Goal: Information Seeking & Learning: Check status

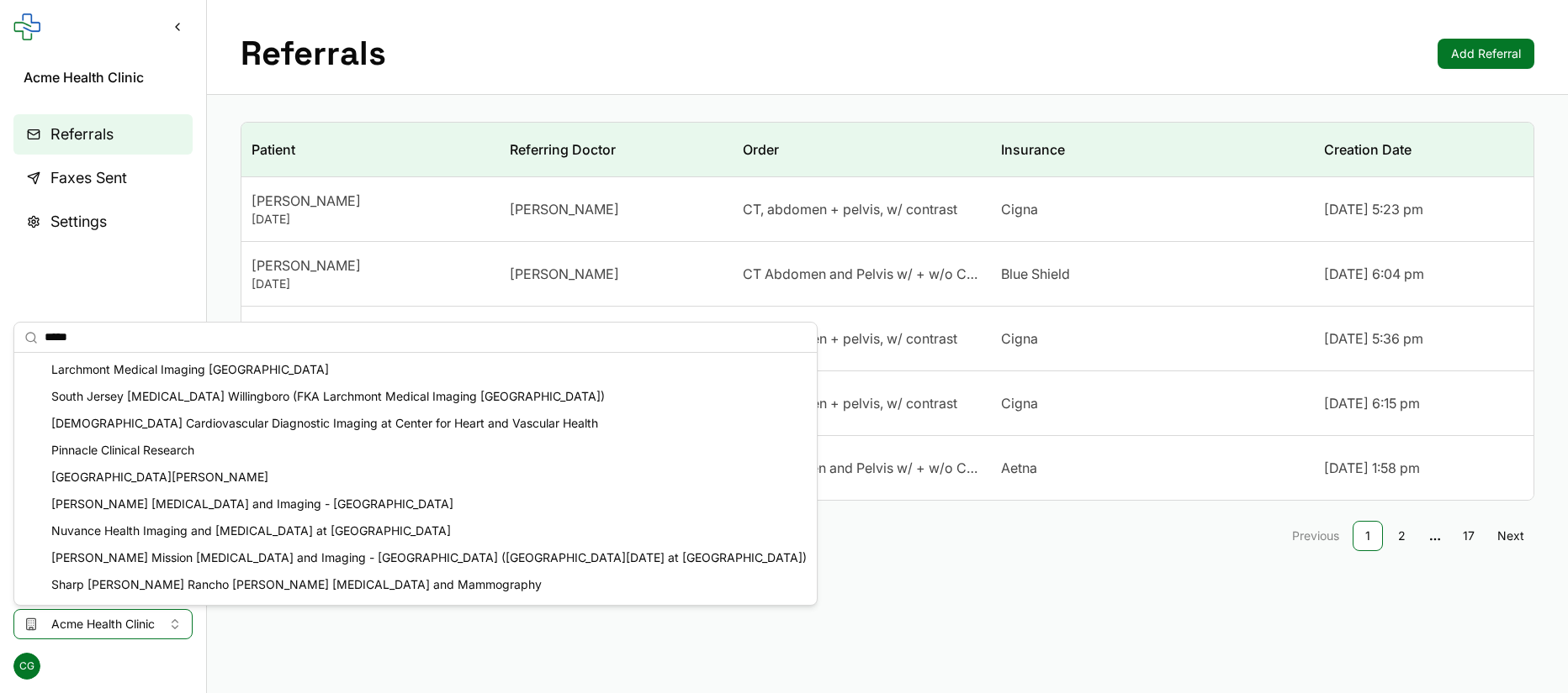
scroll to position [23, 0]
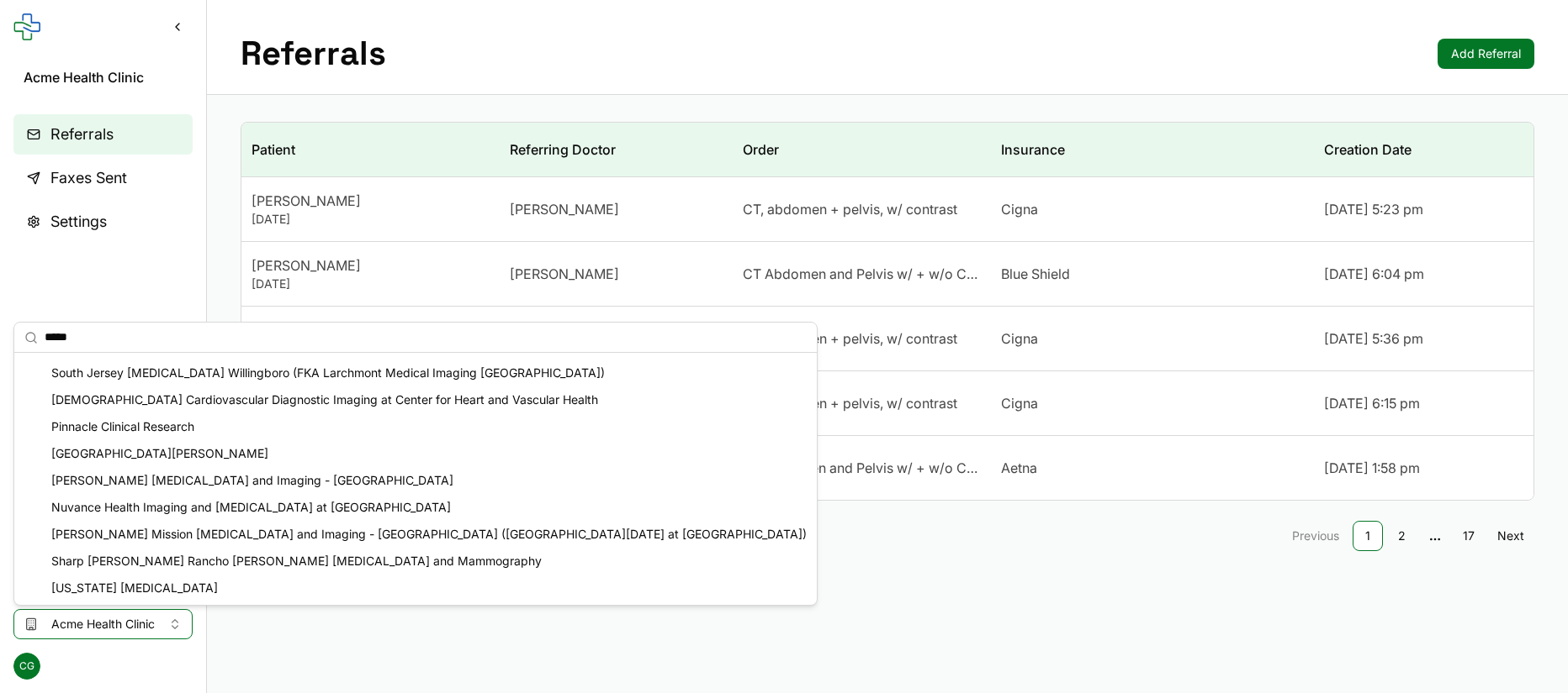
click at [360, 114] on div "Patient Referring Doctor Order Insurance Creation Date [PERSON_NAME] [DATE] [PE…" at bounding box center [886, 346] width 1361 height 503
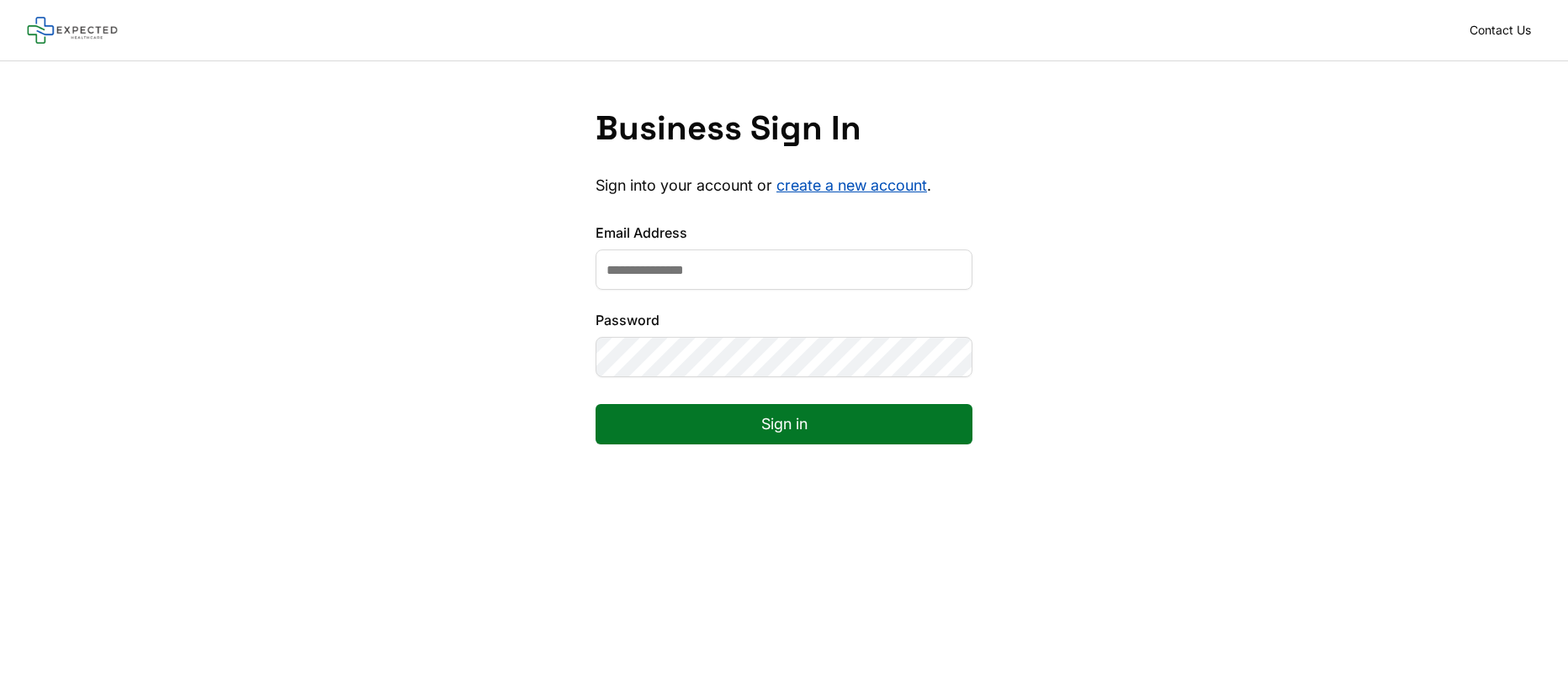
click at [632, 266] on input "Email Address" at bounding box center [783, 269] width 377 height 40
type input "**********"
click at [775, 416] on button "Sign in" at bounding box center [783, 423] width 377 height 40
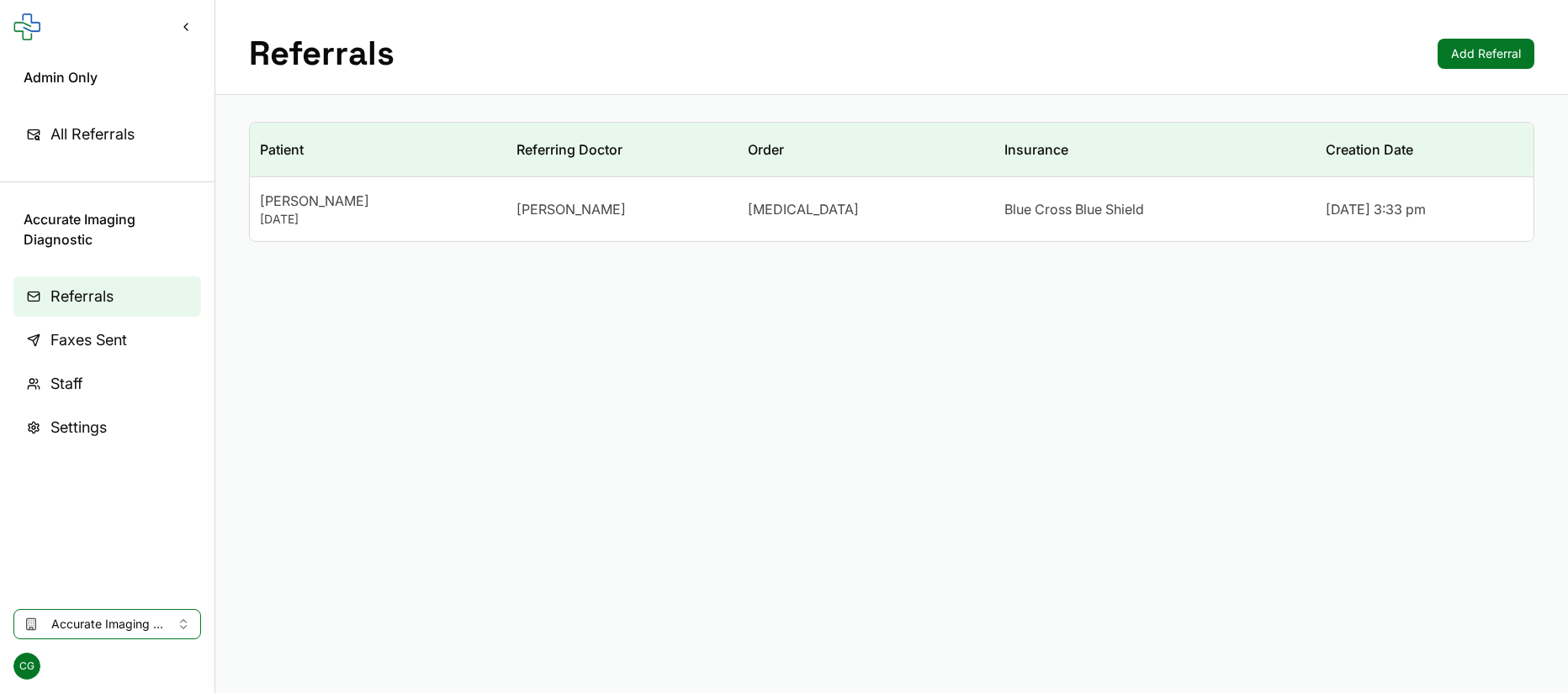
click at [116, 138] on span "All Referrals" at bounding box center [93, 134] width 84 height 23
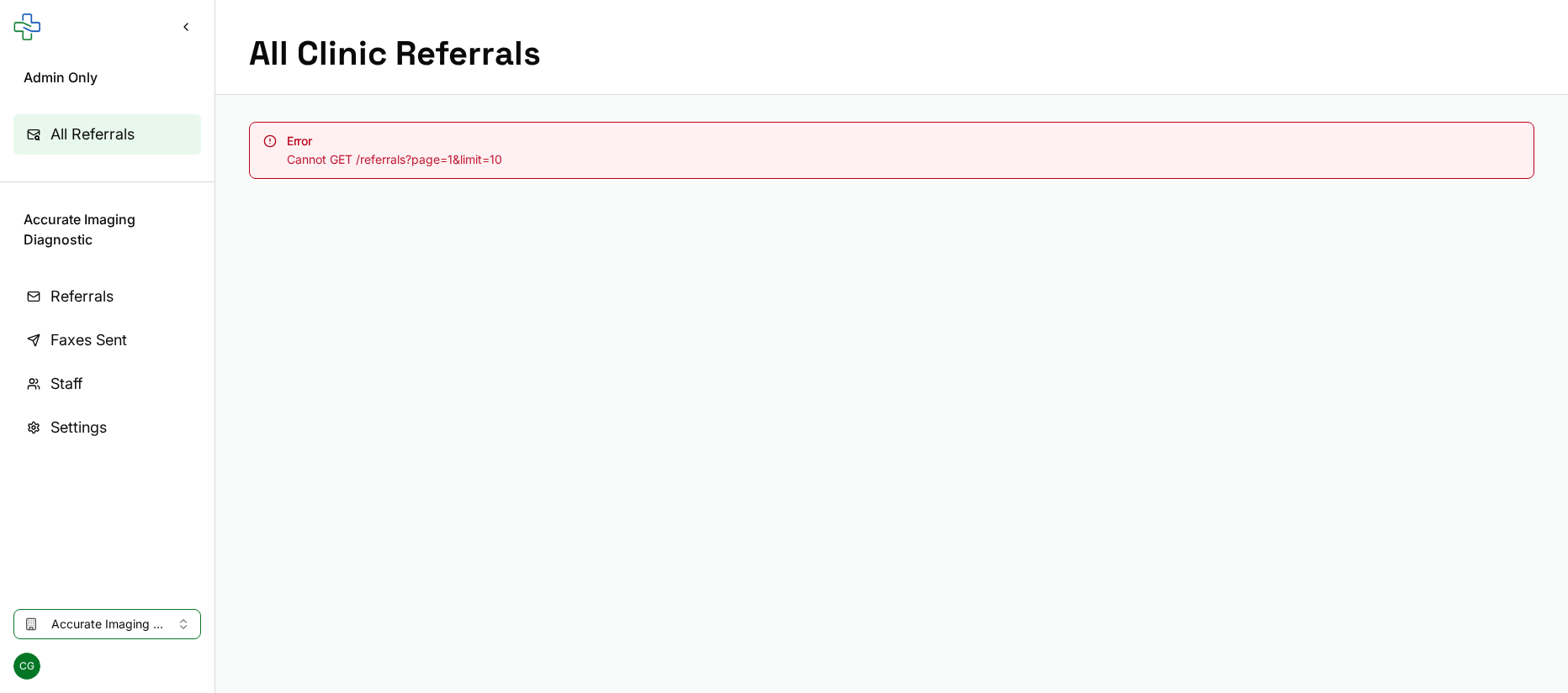
click at [792, 270] on main "All Clinic Referrals Error Cannot GET /referrals?page=1&limit=10" at bounding box center [891, 346] width 1353 height 693
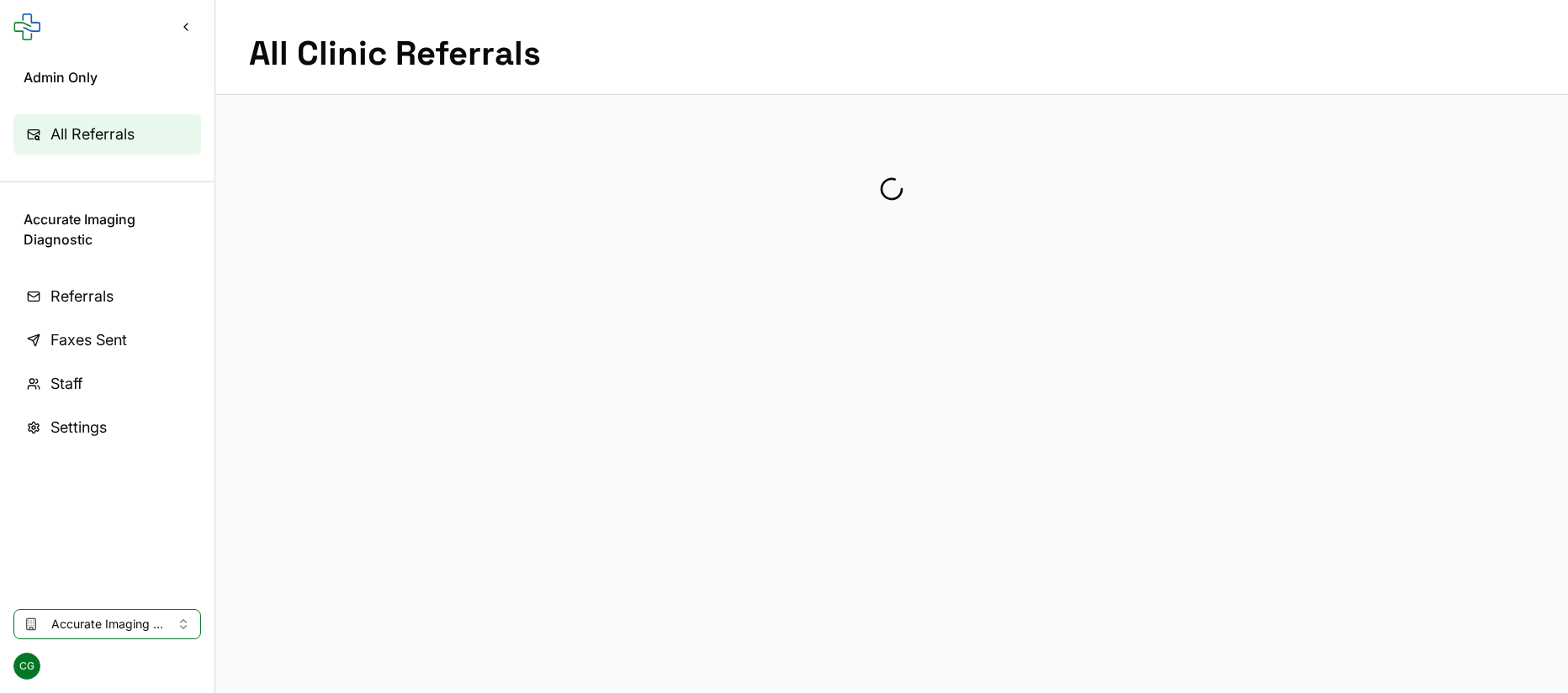
click at [101, 300] on span "Referrals" at bounding box center [82, 297] width 63 height 23
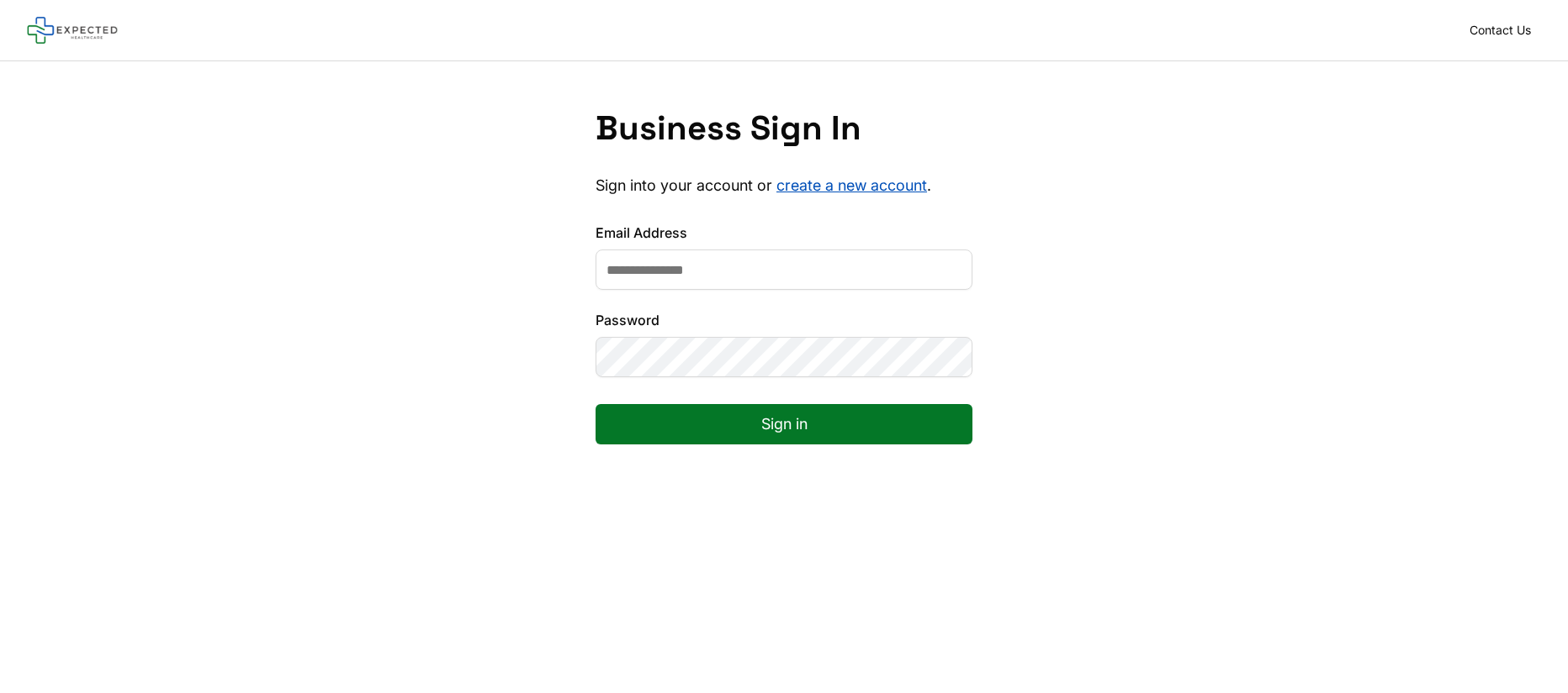
click at [652, 268] on input "Email Address" at bounding box center [783, 269] width 377 height 40
type input "**********"
click at [736, 419] on button "Sign in" at bounding box center [783, 423] width 377 height 40
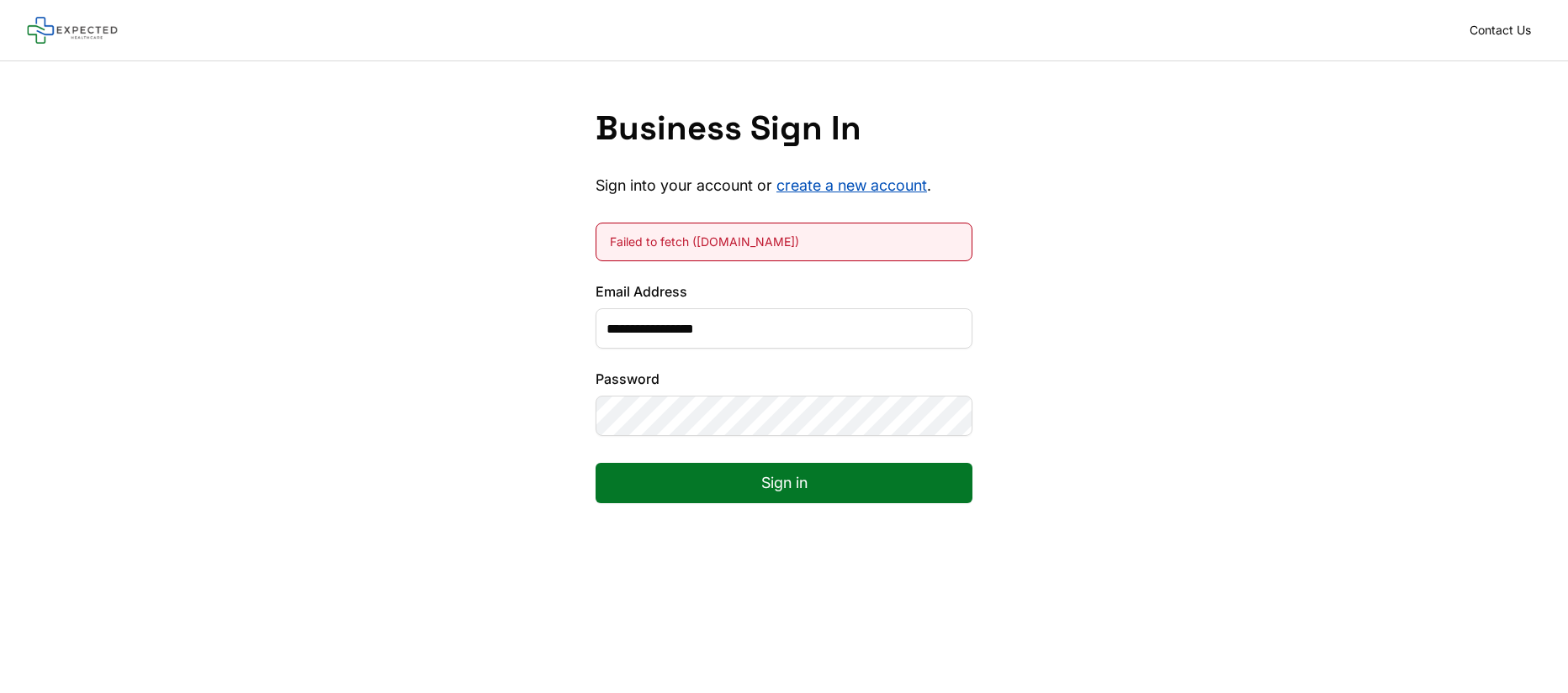
click at [752, 481] on button "Sign in" at bounding box center [783, 483] width 377 height 40
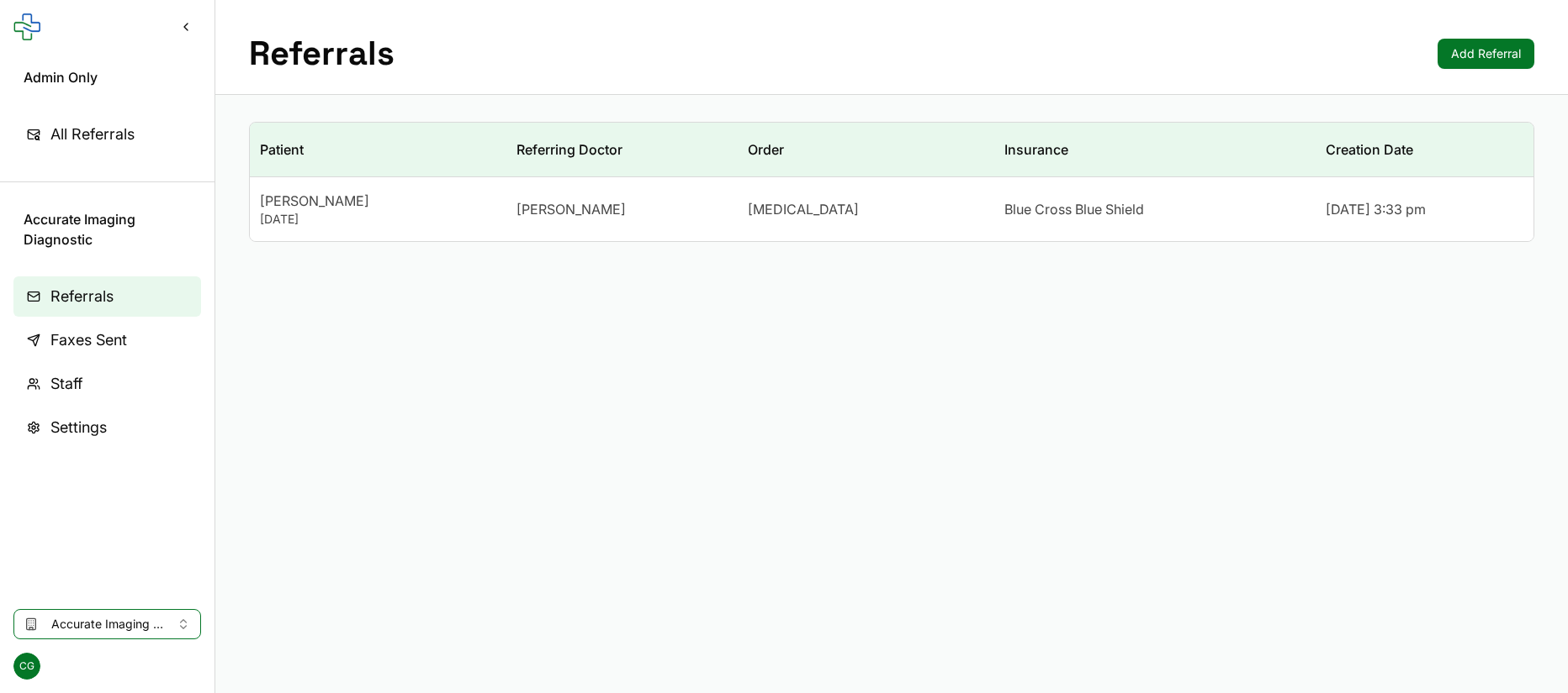
click at [113, 149] on link "All Referrals" at bounding box center [107, 133] width 188 height 40
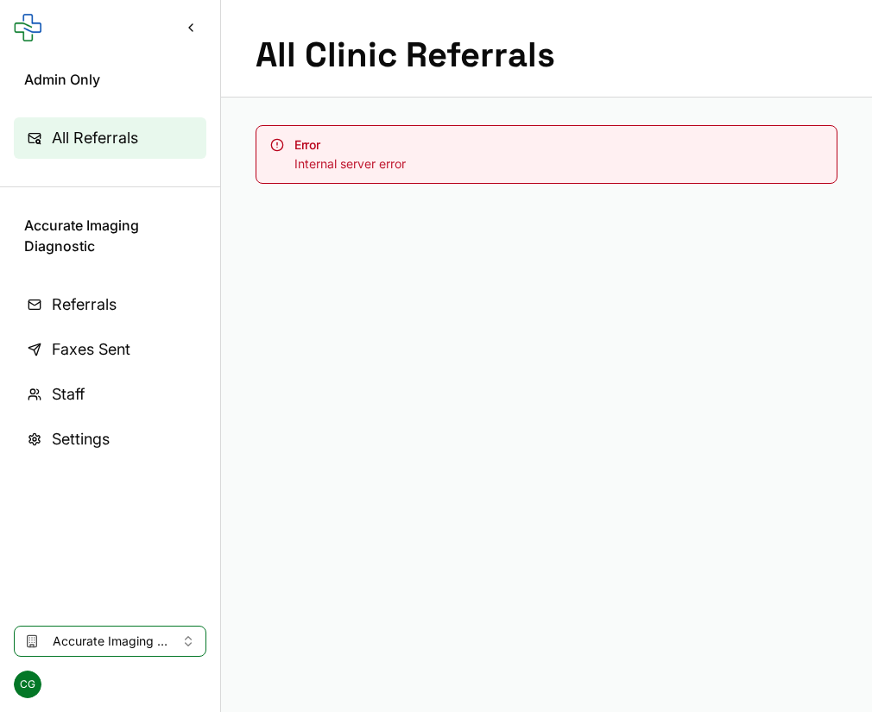
click at [839, 281] on main "All Clinic Referrals Error Internal server error" at bounding box center [546, 356] width 651 height 712
click at [122, 299] on link "Referrals" at bounding box center [110, 304] width 193 height 41
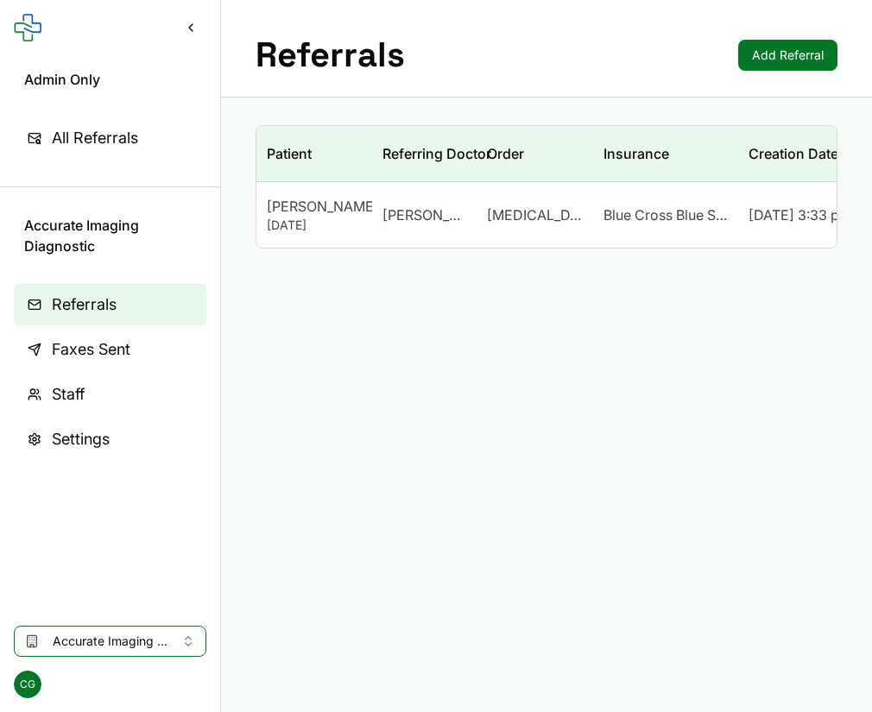
click at [97, 383] on link "Staff" at bounding box center [110, 394] width 193 height 41
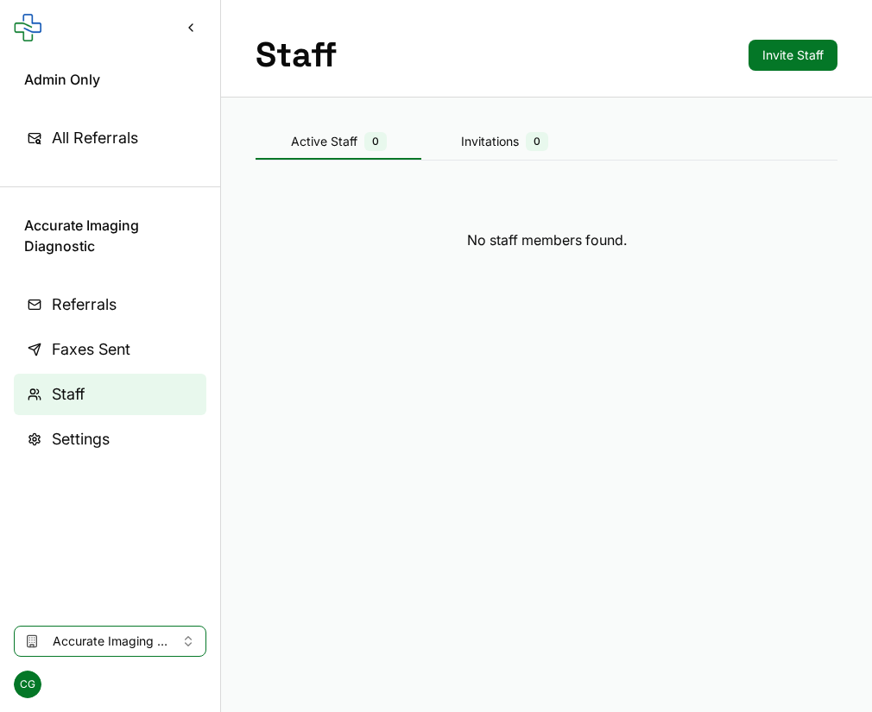
click at [98, 435] on span "Settings" at bounding box center [81, 439] width 58 height 24
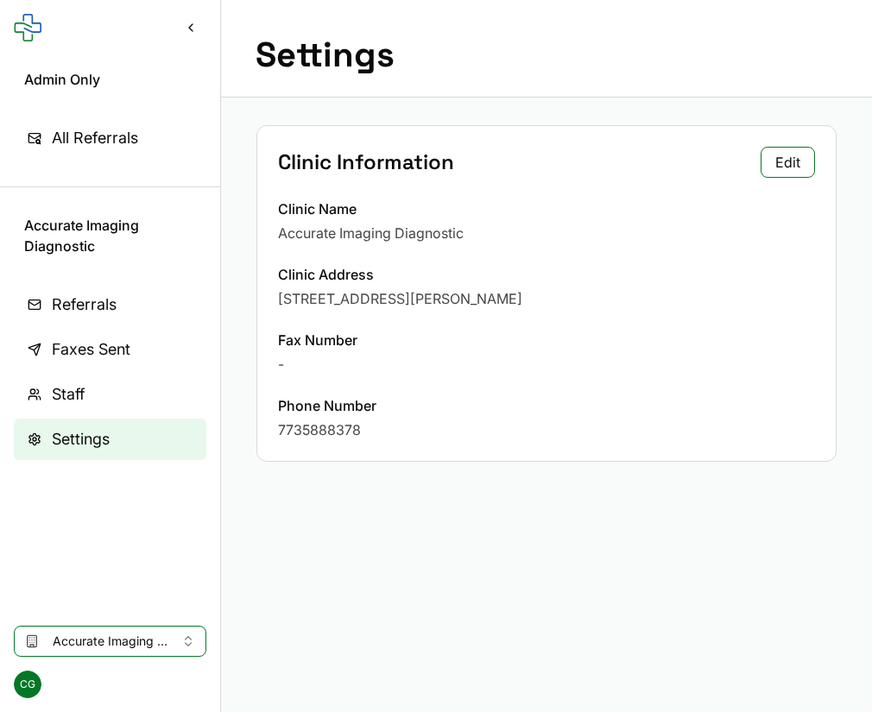
click at [101, 351] on span "Faxes Sent" at bounding box center [91, 350] width 79 height 24
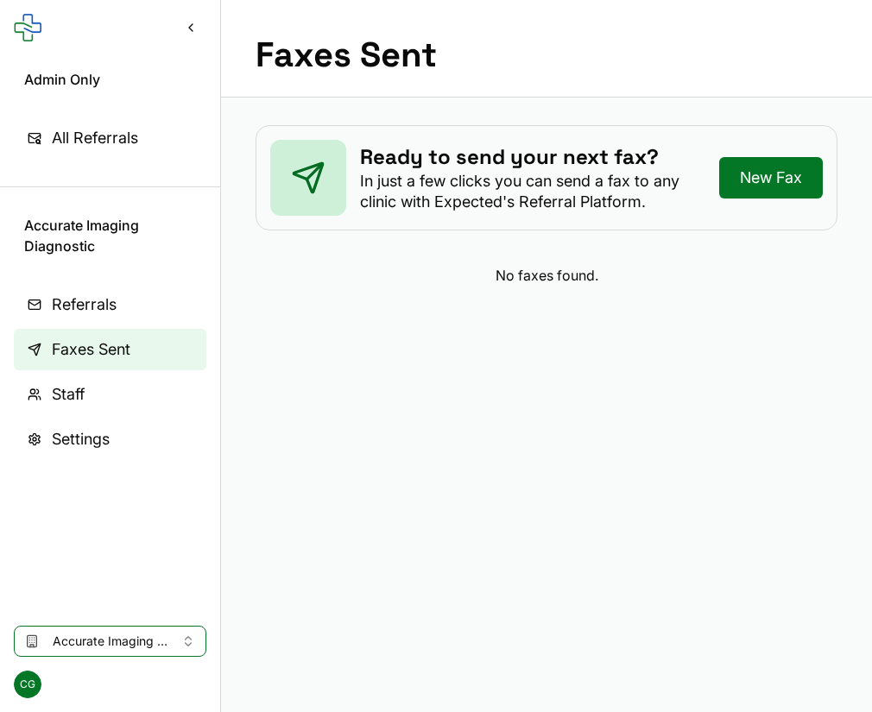
click at [89, 290] on link "Referrals" at bounding box center [110, 304] width 193 height 41
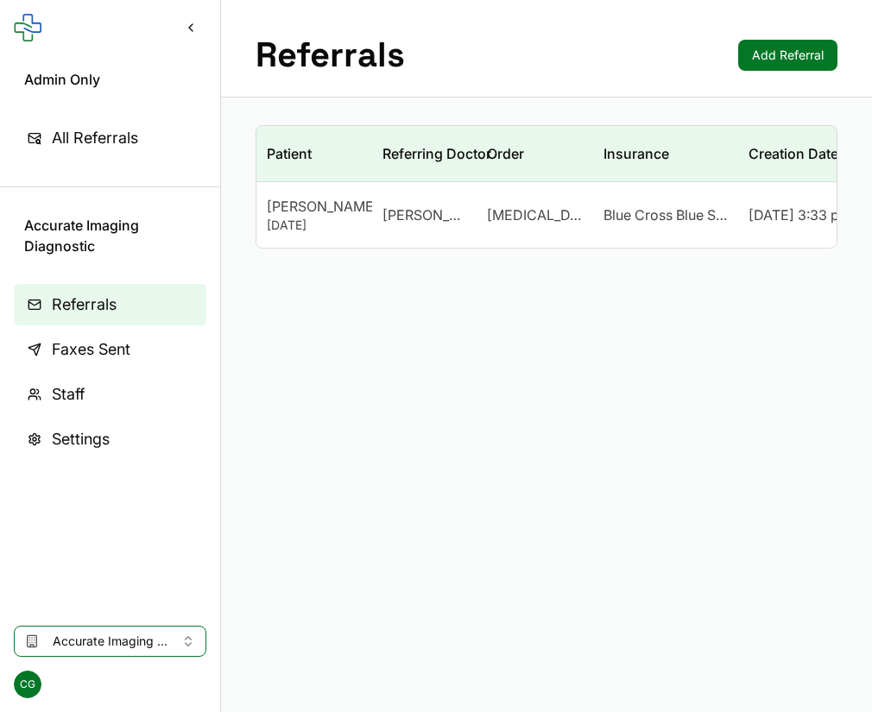
click at [119, 147] on span "All Referrals" at bounding box center [95, 138] width 86 height 24
